Goal: Transaction & Acquisition: Purchase product/service

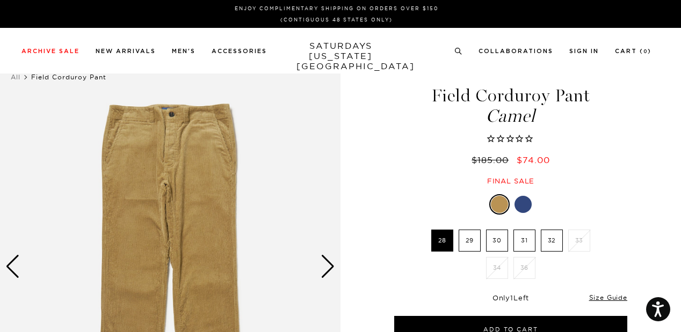
click at [520, 202] on div at bounding box center [522, 204] width 17 height 17
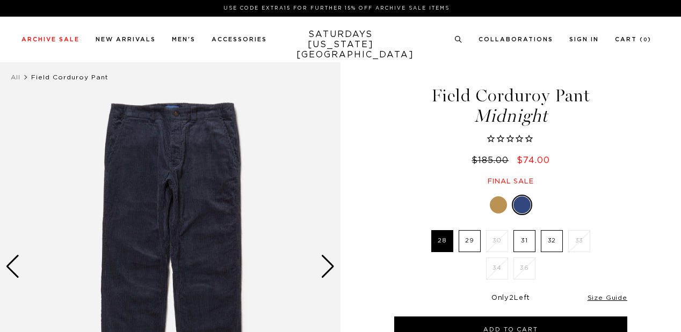
drag, startPoint x: 0, startPoint y: 0, endPoint x: 498, endPoint y: 193, distance: 534.3
click at [498, 193] on div "Field Corduroy Pant Midnight $185.00 $74.00 Final sale Field Corduroy Pant Midn…" at bounding box center [510, 282] width 268 height 457
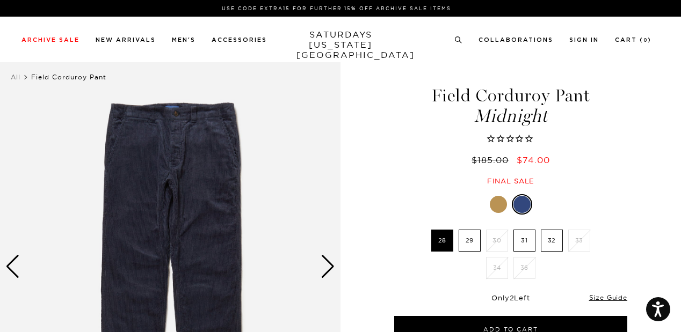
click at [499, 206] on div at bounding box center [498, 204] width 17 height 17
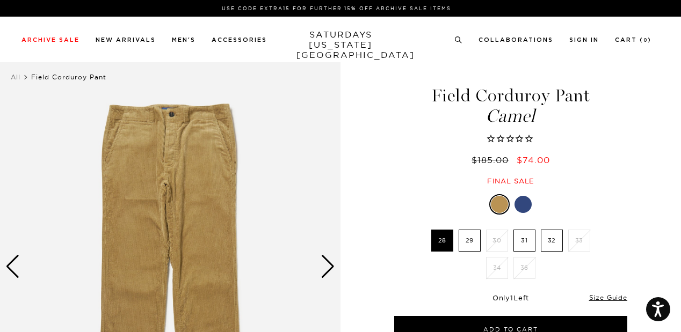
click at [470, 238] on label "29" at bounding box center [470, 241] width 22 height 22
click at [0, 0] on input "29" at bounding box center [0, 0] width 0 height 0
click at [522, 241] on label "31" at bounding box center [524, 241] width 22 height 22
click at [0, 0] on input "31" at bounding box center [0, 0] width 0 height 0
click at [547, 238] on label "32" at bounding box center [552, 241] width 22 height 22
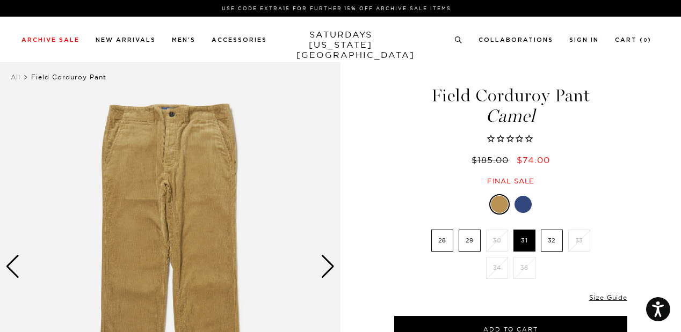
click at [0, 0] on input "32" at bounding box center [0, 0] width 0 height 0
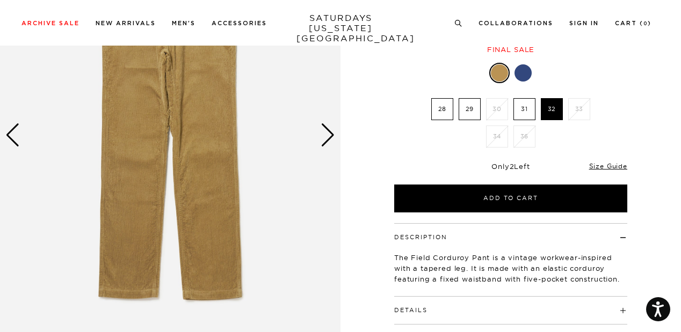
scroll to position [125, 0]
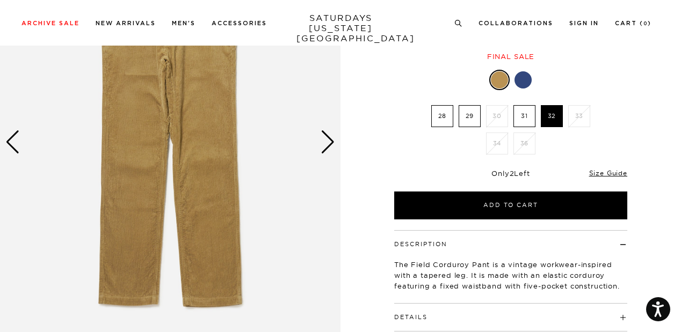
click at [335, 143] on img at bounding box center [170, 143] width 340 height 426
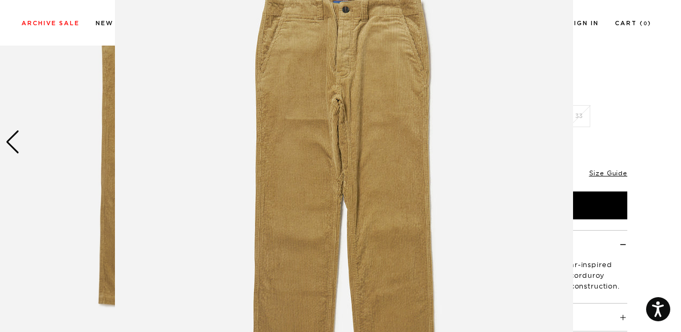
scroll to position [65, 0]
click at [606, 93] on figure at bounding box center [340, 166] width 681 height 332
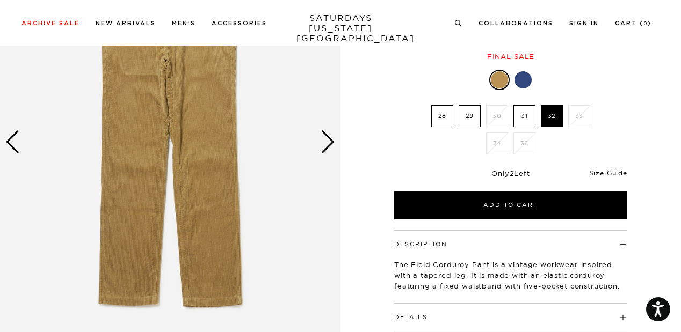
click at [326, 143] on div "Next slide" at bounding box center [328, 142] width 14 height 24
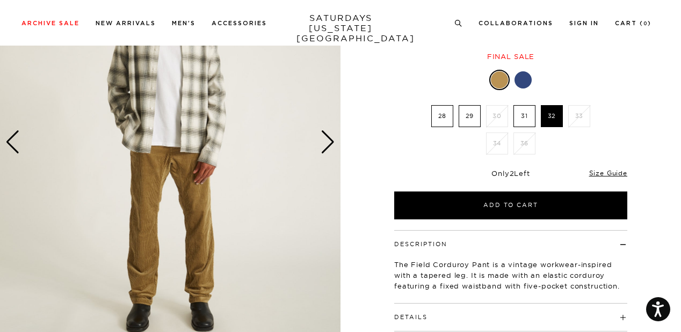
click at [326, 143] on div "Next slide" at bounding box center [328, 142] width 14 height 24
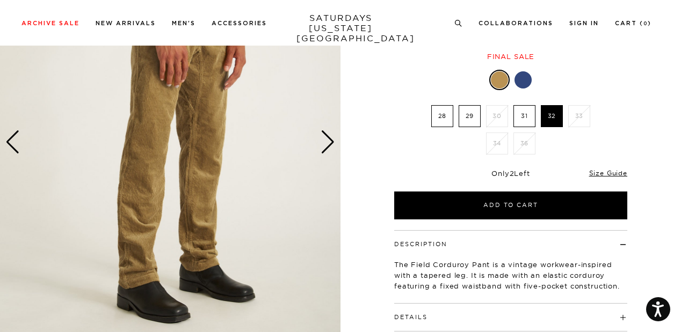
click at [326, 143] on div "Next slide" at bounding box center [328, 142] width 14 height 24
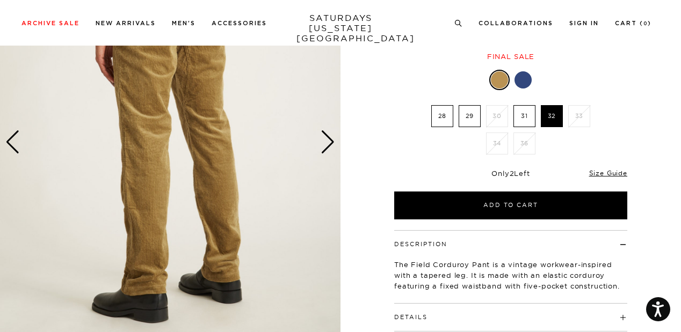
click at [326, 143] on div "Next slide" at bounding box center [328, 142] width 14 height 24
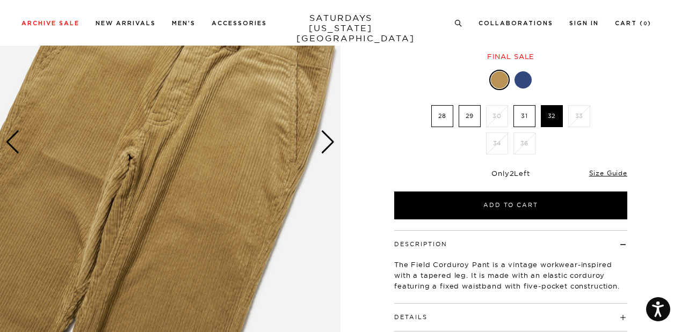
click at [326, 143] on div "Next slide" at bounding box center [328, 142] width 14 height 24
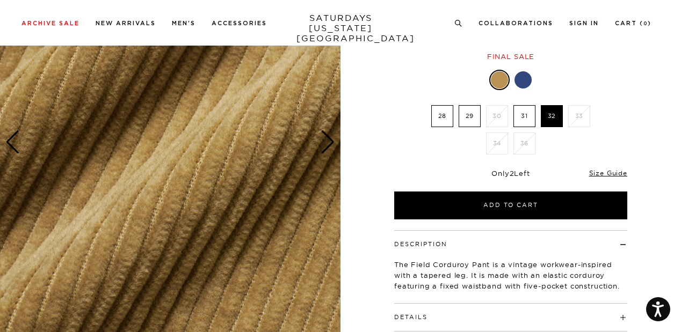
click at [326, 143] on div "Next slide" at bounding box center [328, 142] width 14 height 24
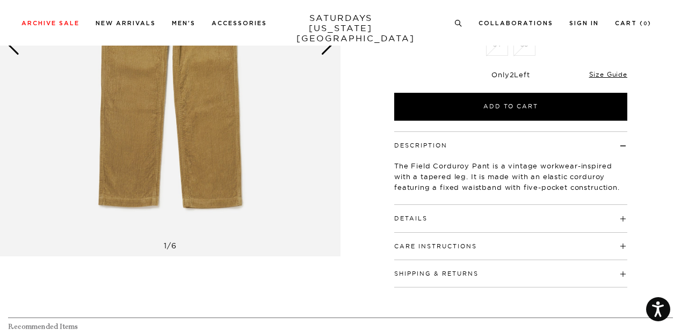
scroll to position [220, 0]
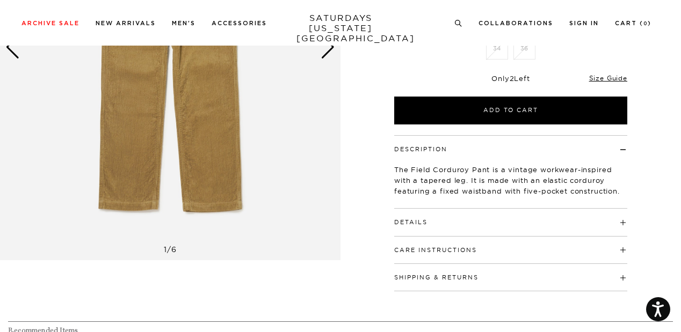
click at [438, 224] on h4 "Details" at bounding box center [510, 218] width 233 height 18
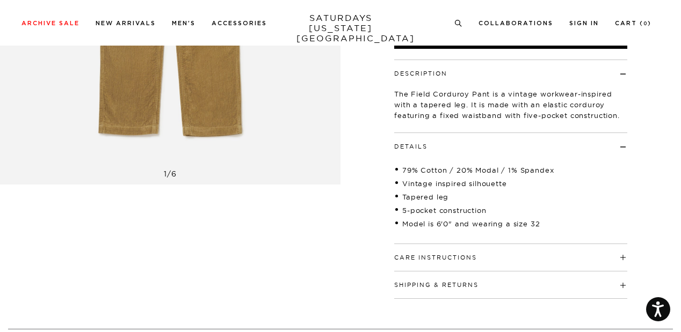
scroll to position [301, 0]
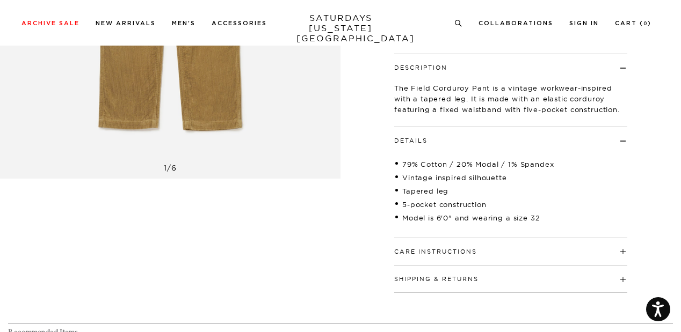
click at [442, 251] on button "Care Instructions" at bounding box center [435, 252] width 83 height 6
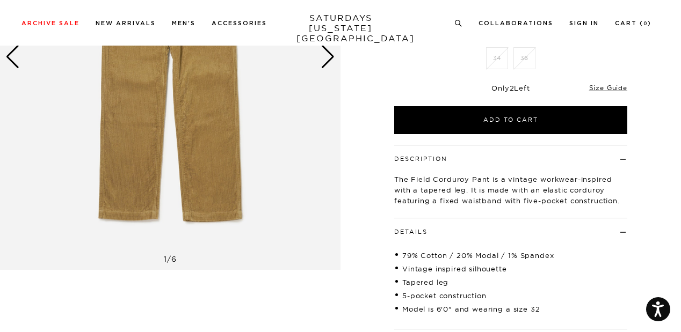
scroll to position [0, 0]
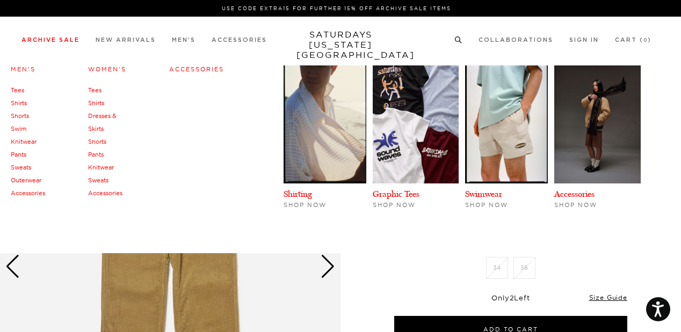
click at [102, 165] on link "Knitwear" at bounding box center [101, 168] width 26 height 8
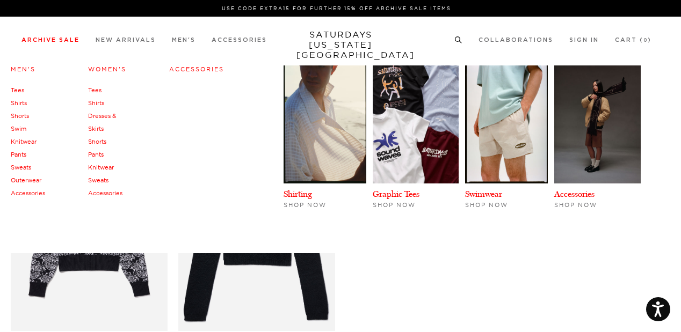
click at [26, 141] on link "Knitwear" at bounding box center [24, 142] width 26 height 8
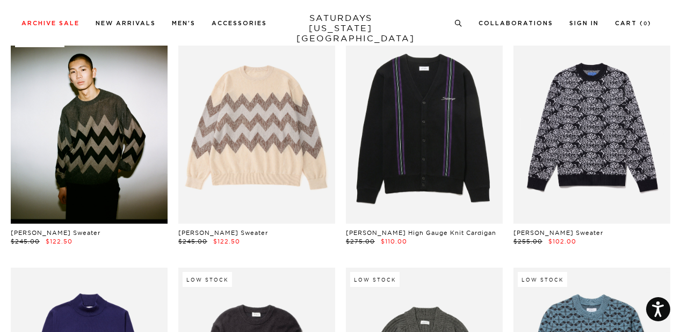
scroll to position [310, 0]
